Goal: Task Accomplishment & Management: Complete application form

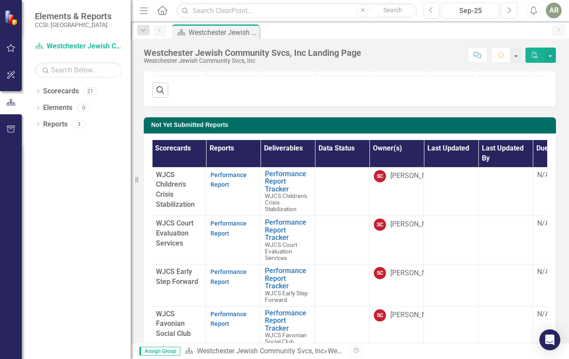
scroll to position [0, 1]
click at [228, 171] on link "Performance Report" at bounding box center [229, 179] width 36 height 17
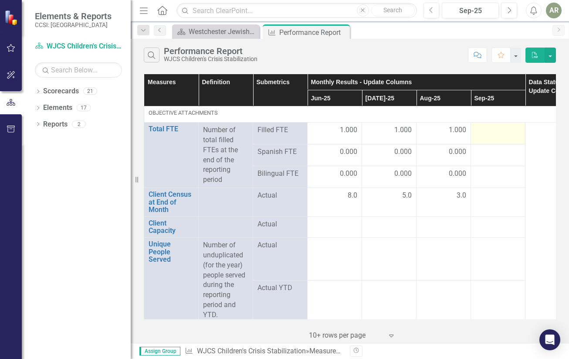
click at [492, 130] on div at bounding box center [498, 130] width 45 height 10
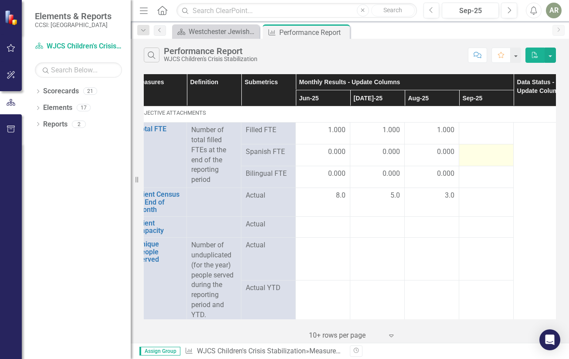
scroll to position [0, 12]
click at [479, 128] on div at bounding box center [486, 130] width 45 height 10
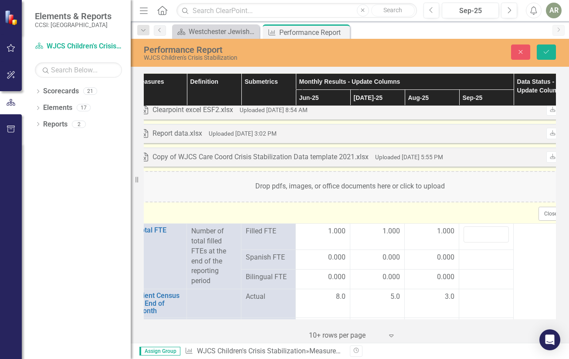
scroll to position [1339, 12]
click at [362, 188] on div "Drop pdfs, images, or office documents here or click to upload" at bounding box center [350, 184] width 427 height 31
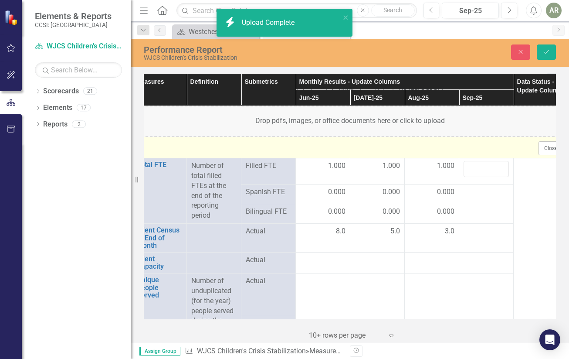
scroll to position [1404, 11]
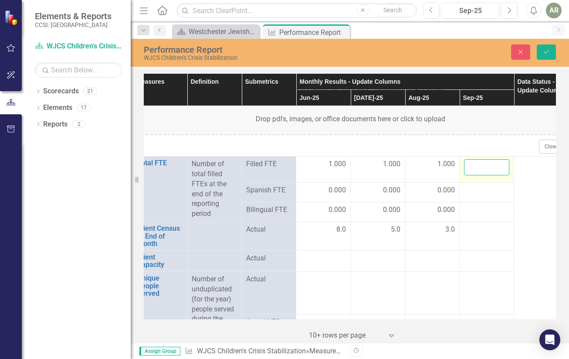
type input "1"
click at [500, 165] on input "1" at bounding box center [486, 167] width 45 height 16
click at [490, 189] on div at bounding box center [486, 190] width 45 height 10
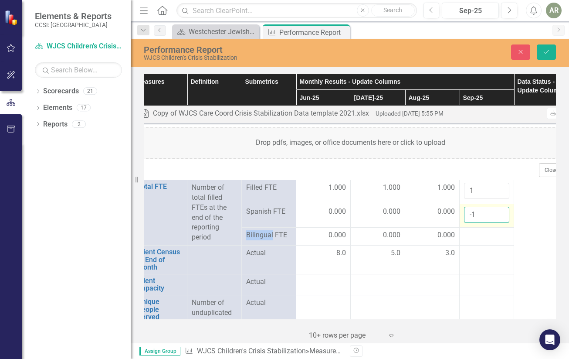
click at [502, 215] on input "-1" at bounding box center [486, 215] width 45 height 16
type input "0"
click at [501, 209] on input "0" at bounding box center [486, 215] width 45 height 16
click at [479, 230] on div at bounding box center [486, 235] width 45 height 10
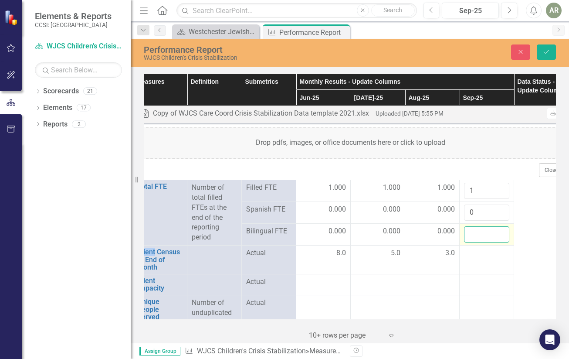
type input "1"
click at [501, 232] on input "1" at bounding box center [486, 234] width 45 height 16
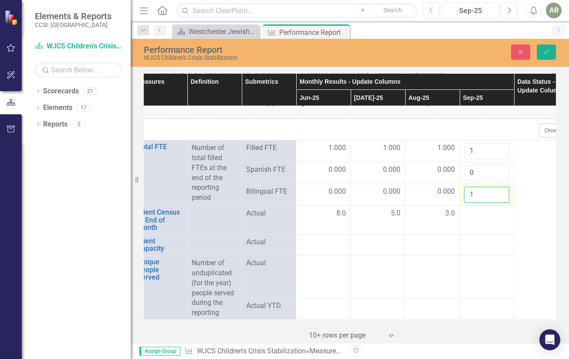
scroll to position [1458, 11]
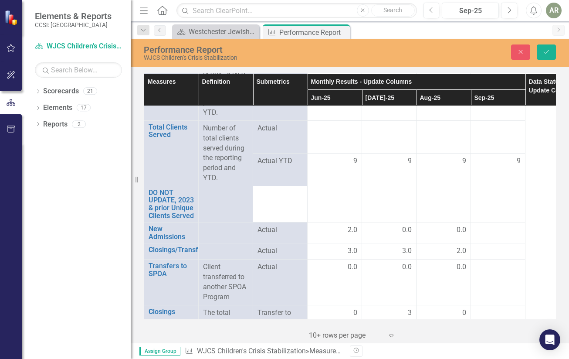
scroll to position [1670, 0]
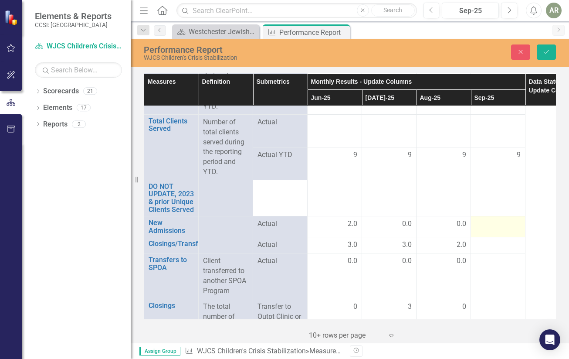
click at [491, 219] on div at bounding box center [498, 224] width 45 height 10
click at [513, 219] on input "1" at bounding box center [498, 227] width 45 height 16
type input "2"
click at [513, 219] on input "2" at bounding box center [498, 227] width 45 height 16
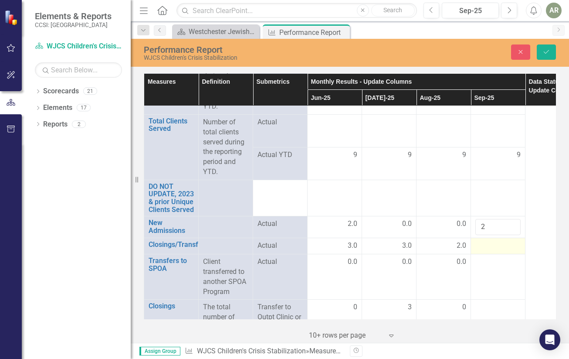
click at [508, 241] on div at bounding box center [498, 246] width 45 height 10
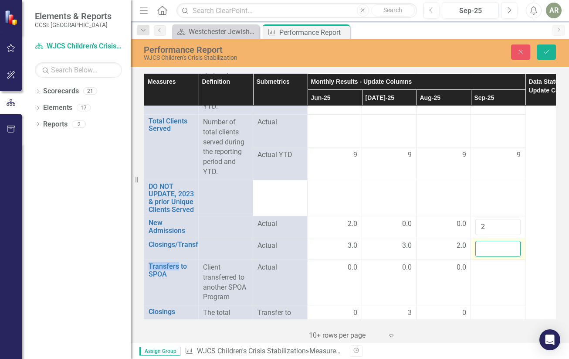
type input "1"
click at [512, 241] on input "1" at bounding box center [498, 249] width 45 height 16
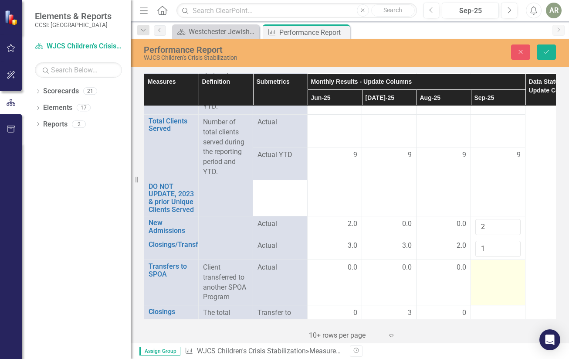
click at [504, 277] on td at bounding box center [498, 281] width 55 height 45
click at [513, 264] on input "-1" at bounding box center [498, 270] width 45 height 16
click at [511, 262] on input "0" at bounding box center [498, 270] width 45 height 16
click at [511, 262] on input "1" at bounding box center [498, 270] width 45 height 16
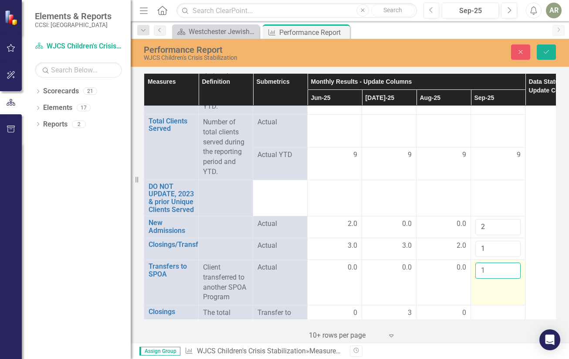
type input "0"
click at [511, 265] on input "0" at bounding box center [498, 270] width 45 height 16
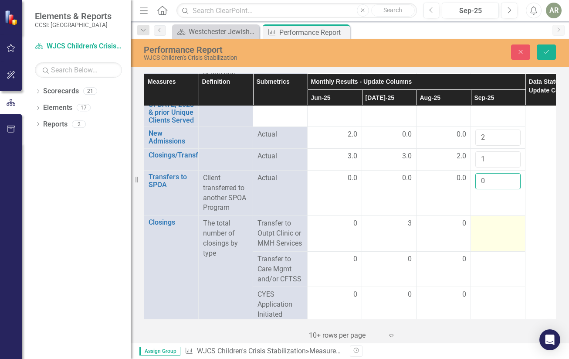
scroll to position [1763, 0]
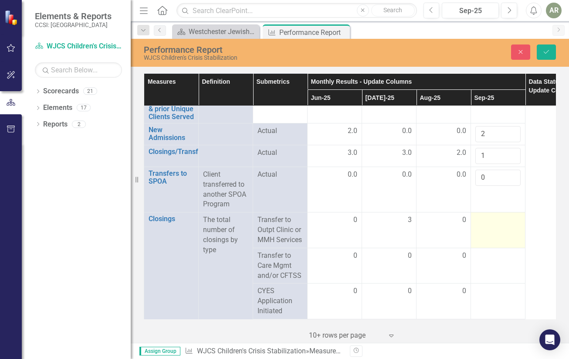
click at [499, 216] on div at bounding box center [498, 220] width 45 height 10
type input "1"
click at [512, 215] on input "1" at bounding box center [498, 223] width 45 height 16
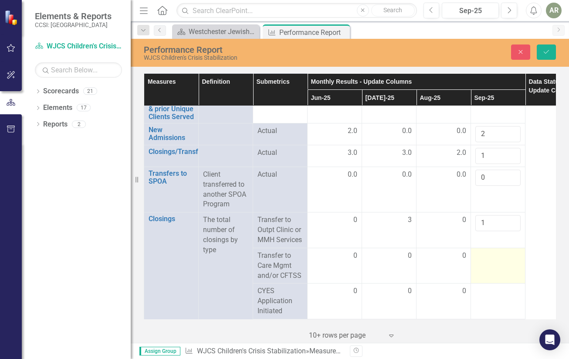
click at [497, 258] on td at bounding box center [498, 266] width 55 height 36
click at [513, 251] on input "1" at bounding box center [498, 259] width 45 height 16
type input "0"
click at [512, 251] on input "0" at bounding box center [498, 259] width 45 height 16
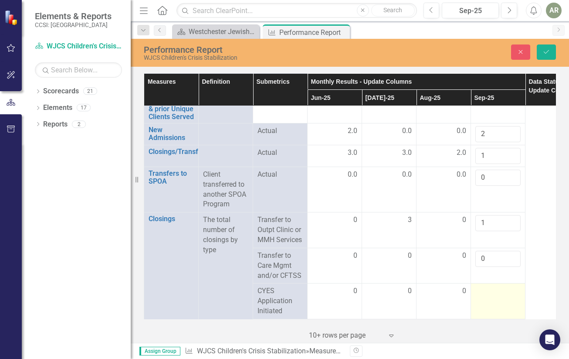
click at [497, 286] on div at bounding box center [498, 291] width 45 height 10
click at [512, 286] on input "1" at bounding box center [498, 294] width 45 height 16
type input "0"
click at [513, 286] on input "0" at bounding box center [498, 294] width 45 height 16
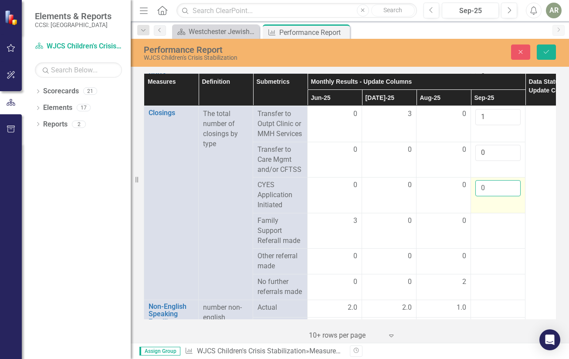
scroll to position [1877, 0]
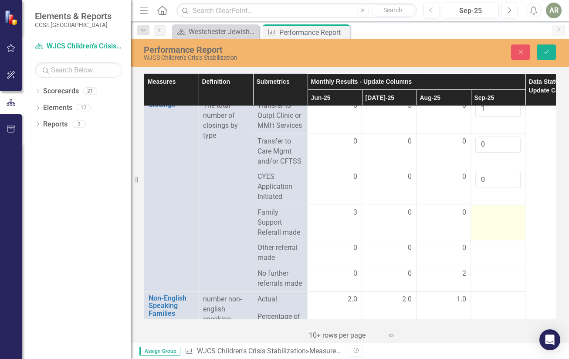
click at [505, 206] on td at bounding box center [498, 222] width 55 height 36
click at [513, 208] on input "-1" at bounding box center [498, 216] width 45 height 16
type input "0"
click at [513, 208] on input "0" at bounding box center [498, 216] width 45 height 16
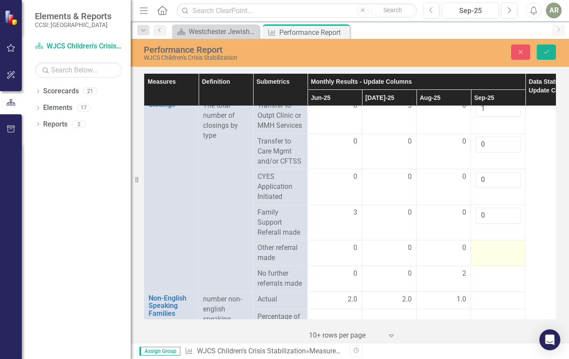
click at [503, 243] on div at bounding box center [498, 248] width 45 height 10
click at [513, 243] on input "-1" at bounding box center [498, 251] width 45 height 16
type input "0"
click at [512, 243] on input "0" at bounding box center [498, 251] width 45 height 16
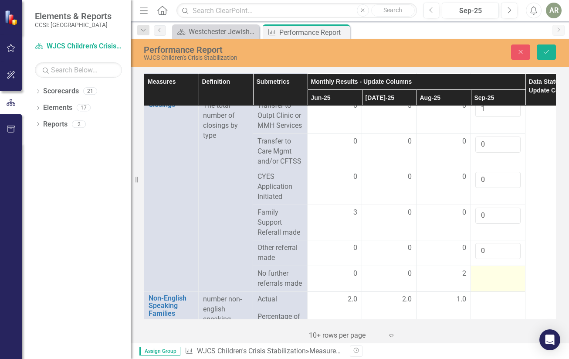
click at [502, 269] on div at bounding box center [498, 274] width 45 height 10
click at [513, 269] on input "-1" at bounding box center [498, 277] width 45 height 16
type input "0"
click at [512, 269] on input "0" at bounding box center [498, 277] width 45 height 16
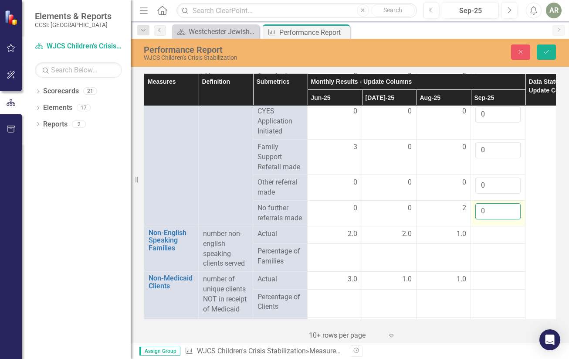
scroll to position [1977, 0]
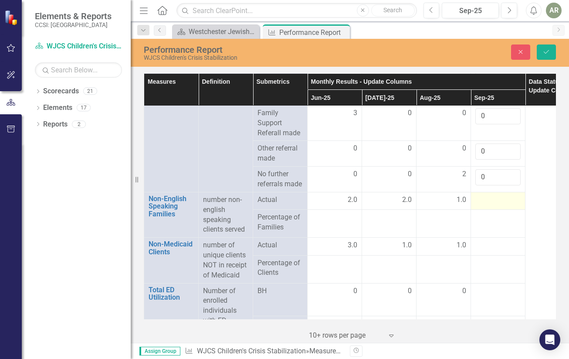
click at [504, 195] on div at bounding box center [498, 200] width 45 height 10
click at [513, 195] on input "-1" at bounding box center [498, 203] width 45 height 16
type input "0"
click at [511, 195] on input "0" at bounding box center [498, 203] width 45 height 16
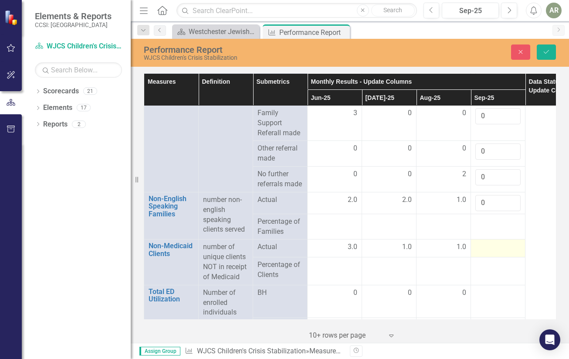
click at [505, 242] on div at bounding box center [498, 247] width 45 height 10
click at [511, 242] on input "-1" at bounding box center [498, 250] width 45 height 16
type input "0"
click at [511, 242] on input "0" at bounding box center [498, 250] width 45 height 16
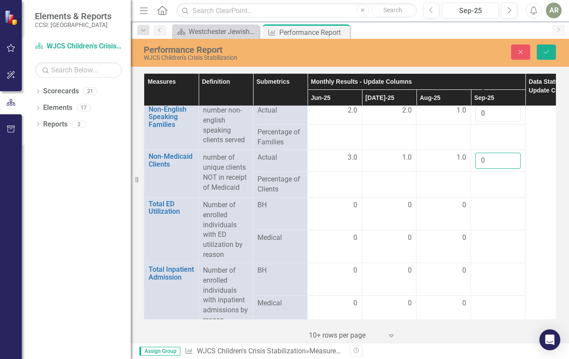
scroll to position [2083, 0]
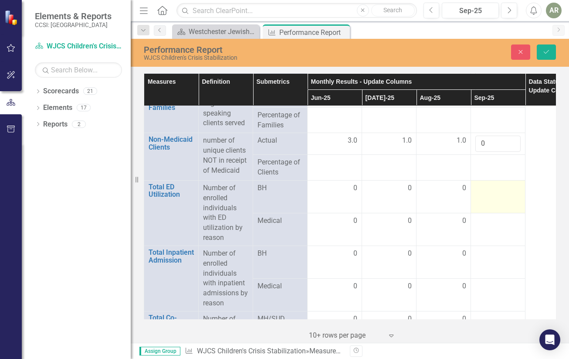
click at [495, 183] on div at bounding box center [498, 188] width 45 height 10
click at [510, 183] on input "-1" at bounding box center [498, 191] width 45 height 16
click at [512, 183] on input "-2" at bounding box center [498, 191] width 45 height 16
click at [513, 183] on input "-3" at bounding box center [498, 191] width 45 height 16
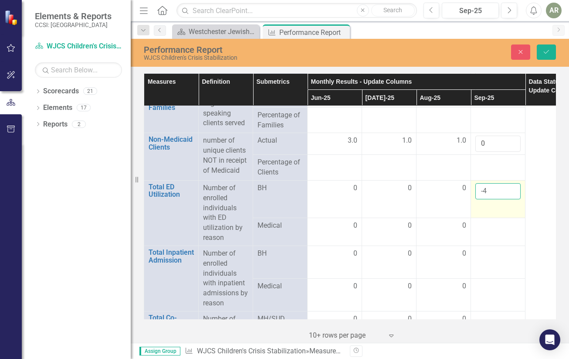
click at [513, 183] on input "-4" at bounding box center [498, 191] width 45 height 16
click at [513, 183] on input "-5" at bounding box center [498, 191] width 45 height 16
click at [513, 183] on input "-4" at bounding box center [498, 191] width 45 height 16
click at [513, 183] on input "-3" at bounding box center [498, 191] width 45 height 16
click at [513, 183] on input "-2" at bounding box center [498, 191] width 45 height 16
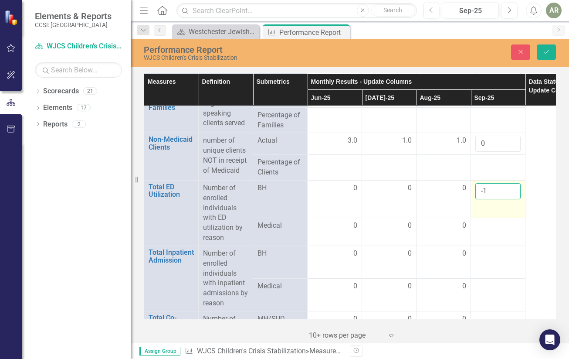
click at [513, 183] on input "-1" at bounding box center [498, 191] width 45 height 16
type input "0"
click at [513, 183] on input "0" at bounding box center [498, 191] width 45 height 16
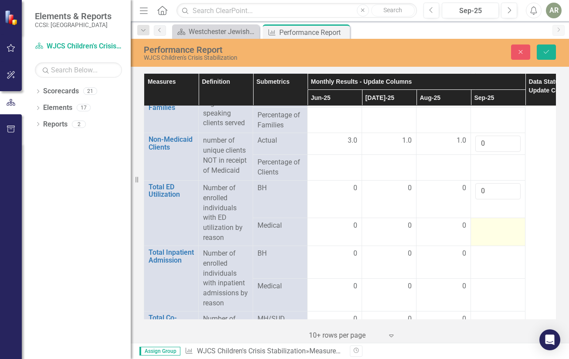
click at [498, 218] on td at bounding box center [498, 232] width 55 height 28
click at [497, 218] on td at bounding box center [498, 232] width 55 height 28
click at [513, 216] on input "1" at bounding box center [498, 224] width 45 height 16
type input "0"
click at [512, 216] on input "0" at bounding box center [498, 224] width 45 height 16
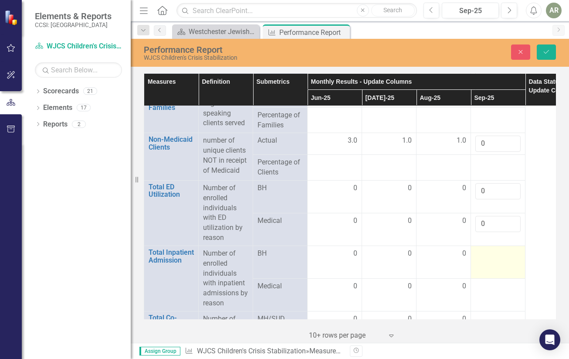
click at [505, 249] on div at bounding box center [498, 254] width 45 height 10
click at [512, 249] on input "1" at bounding box center [498, 257] width 45 height 16
type input "0"
click at [512, 249] on input "0" at bounding box center [498, 257] width 45 height 16
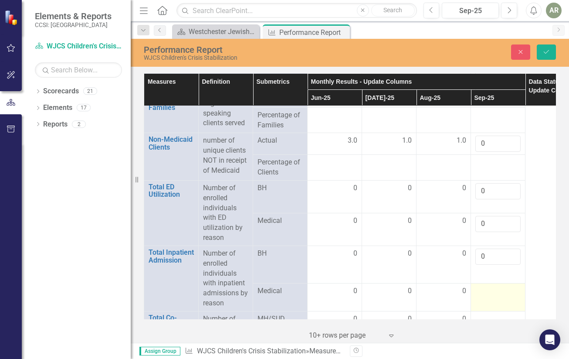
click at [501, 283] on td at bounding box center [498, 297] width 55 height 28
click at [511, 281] on input "-1" at bounding box center [498, 289] width 45 height 16
type input "0"
click at [511, 281] on input "0" at bounding box center [498, 289] width 45 height 16
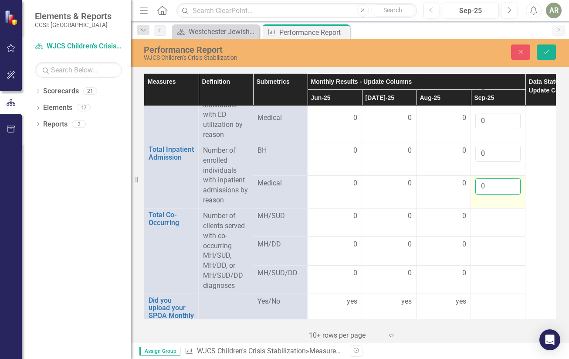
scroll to position [2186, 0]
click at [498, 211] on div at bounding box center [498, 216] width 45 height 10
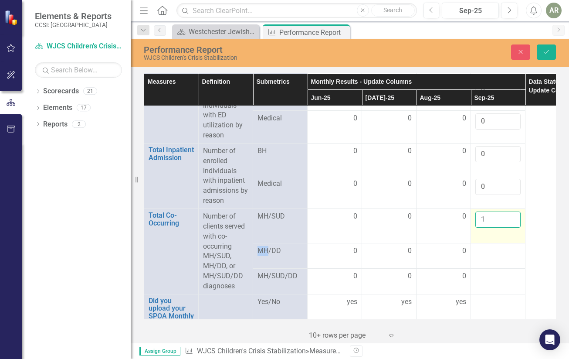
click at [512, 211] on input "1" at bounding box center [498, 219] width 45 height 16
type input "0"
click at [512, 211] on input "0" at bounding box center [498, 219] width 45 height 16
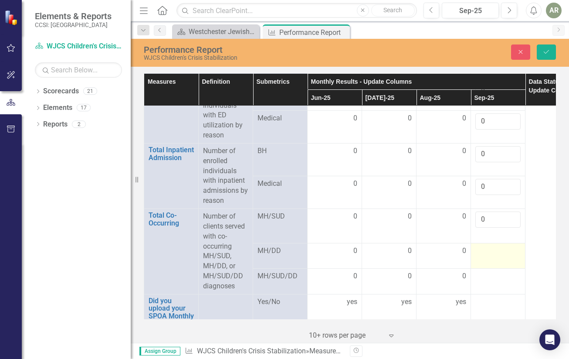
click at [507, 246] on div at bounding box center [498, 251] width 45 height 10
click at [512, 242] on input "-1" at bounding box center [498, 250] width 45 height 16
type input "0"
click at [512, 242] on input "0" at bounding box center [498, 250] width 45 height 16
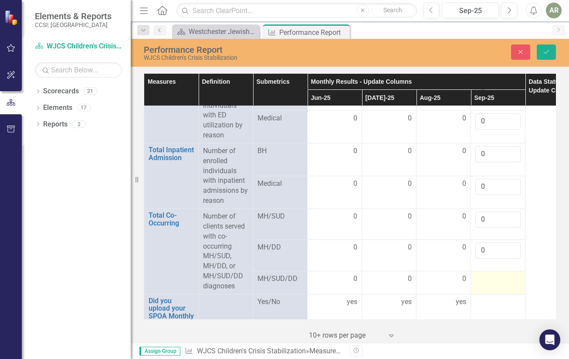
click at [506, 271] on td at bounding box center [498, 282] width 55 height 23
click at [512, 269] on input "-1" at bounding box center [498, 277] width 45 height 16
type input "0"
click at [512, 269] on input "0" at bounding box center [498, 277] width 45 height 16
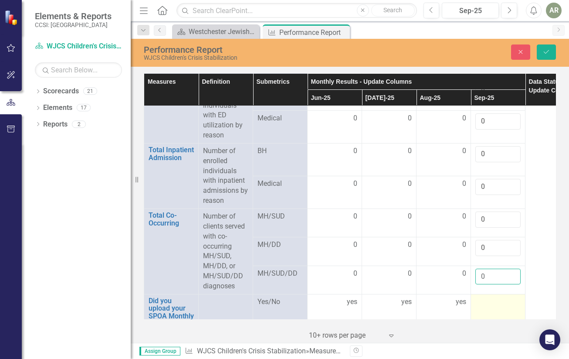
click at [505, 294] on td at bounding box center [498, 316] width 55 height 44
click at [503, 294] on td at bounding box center [498, 316] width 55 height 44
click at [497, 297] on input "text" at bounding box center [498, 305] width 45 height 16
type input "yes"
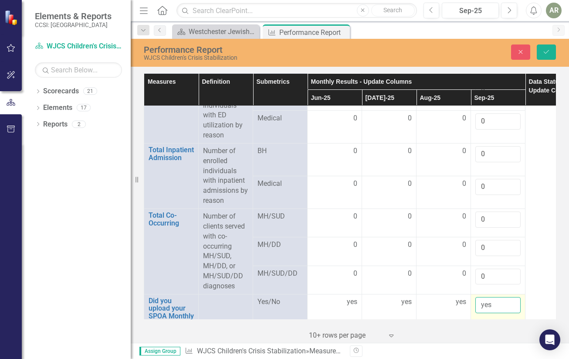
click at [547, 52] on button "Save" at bounding box center [546, 51] width 19 height 15
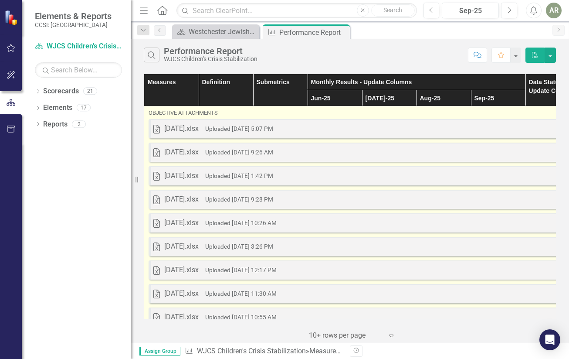
click at [532, 276] on div "Excel [DATE].xlsx Uploaded [DATE] 12:17 PM Download" at bounding box center [362, 269] width 427 height 19
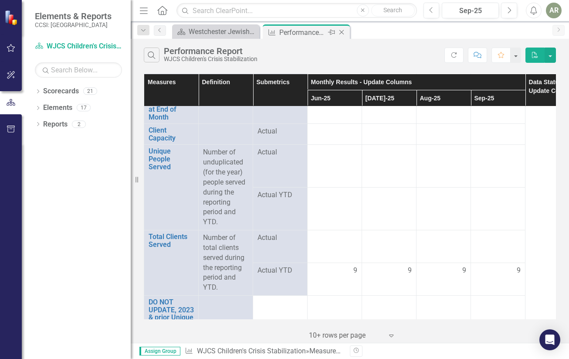
click at [341, 30] on icon "Close" at bounding box center [341, 32] width 9 height 7
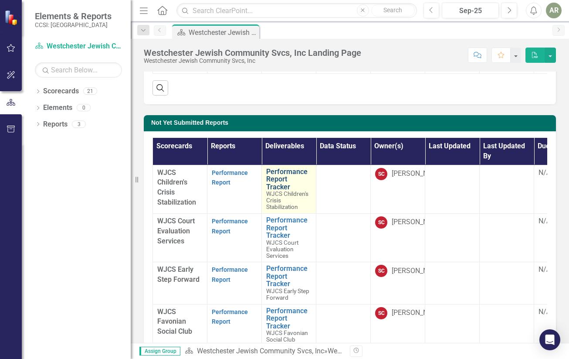
scroll to position [253, 0]
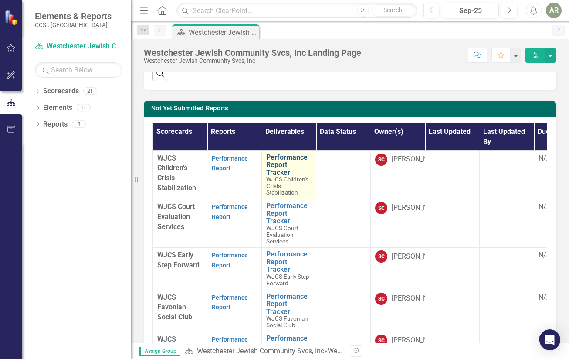
click at [275, 165] on link "Performance Report Tracker" at bounding box center [288, 164] width 45 height 23
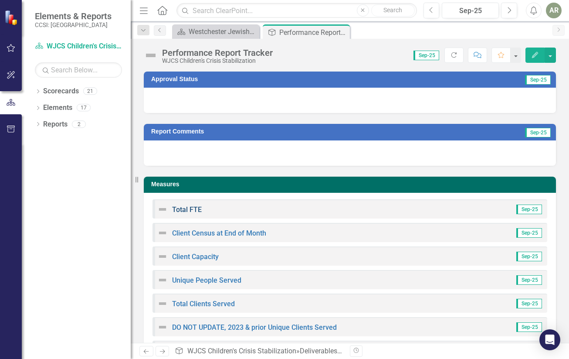
click at [187, 208] on link "Total FTE" at bounding box center [187, 209] width 30 height 8
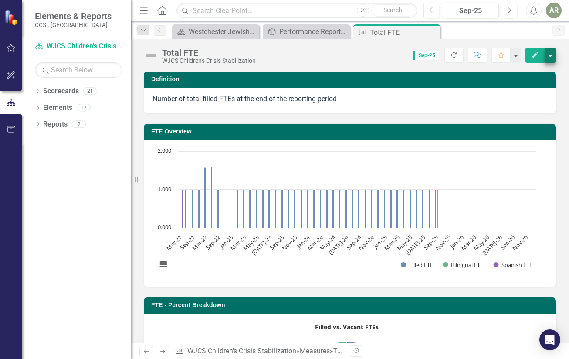
click at [552, 56] on button "button" at bounding box center [550, 55] width 11 height 15
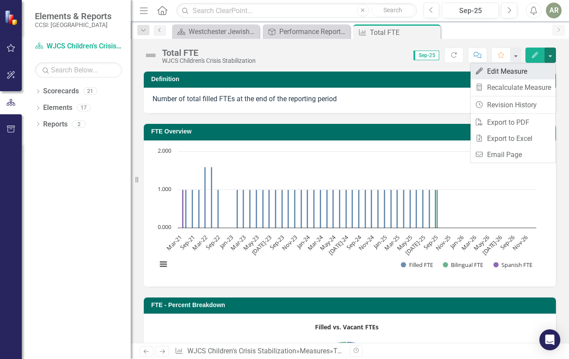
click at [519, 71] on link "Edit Edit Measure" at bounding box center [513, 71] width 85 height 16
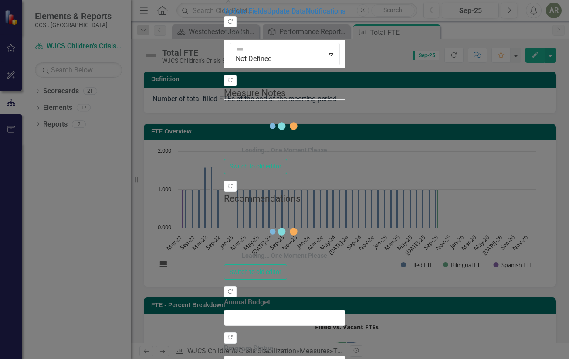
click at [267, 15] on link "Update Data" at bounding box center [286, 11] width 39 height 8
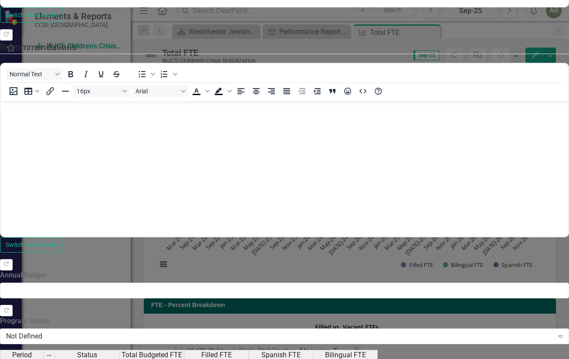
scroll to position [431, 0]
type textarea "0"
